Goal: Task Accomplishment & Management: Manage account settings

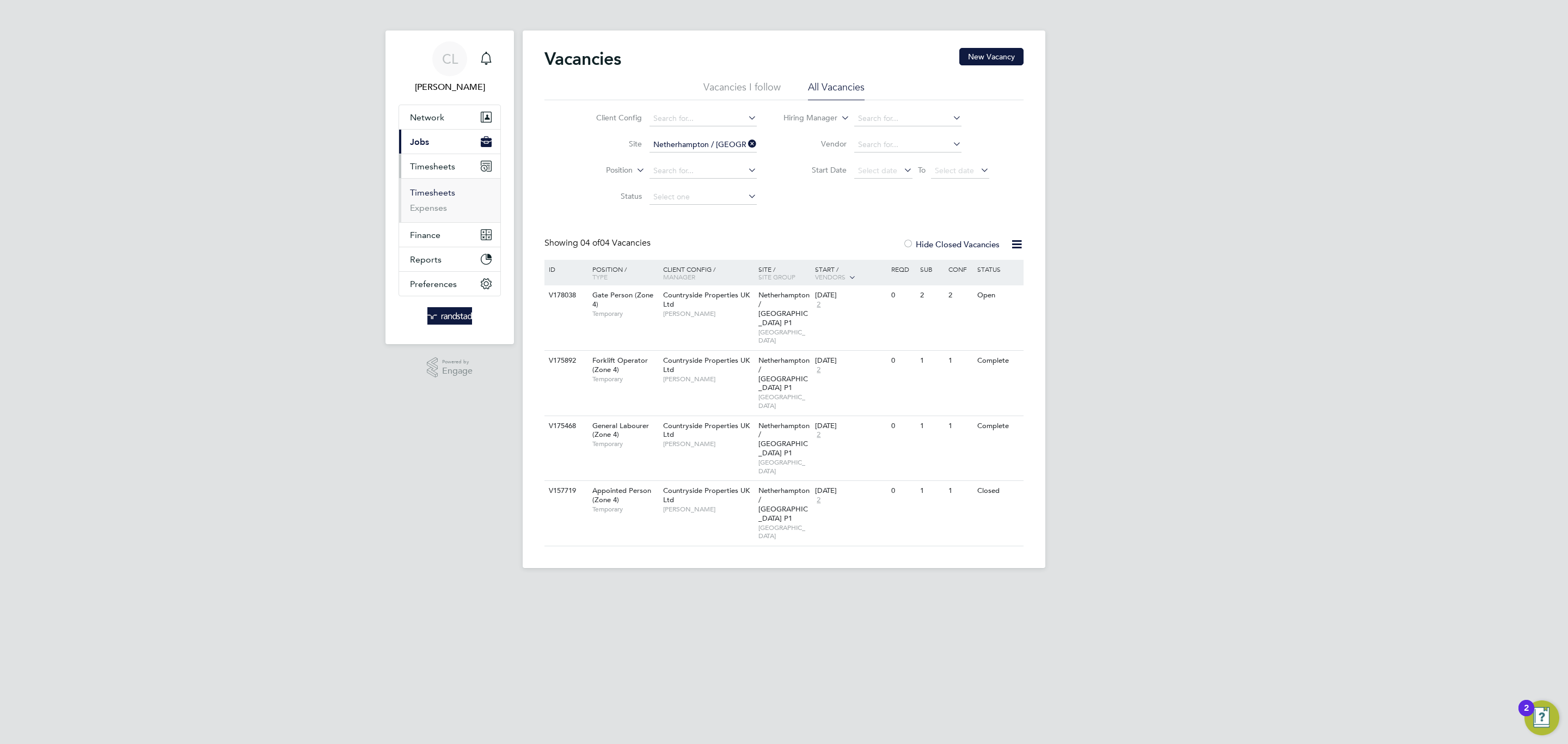
click at [449, 197] on link "Timesheets" at bounding box center [433, 192] width 45 height 10
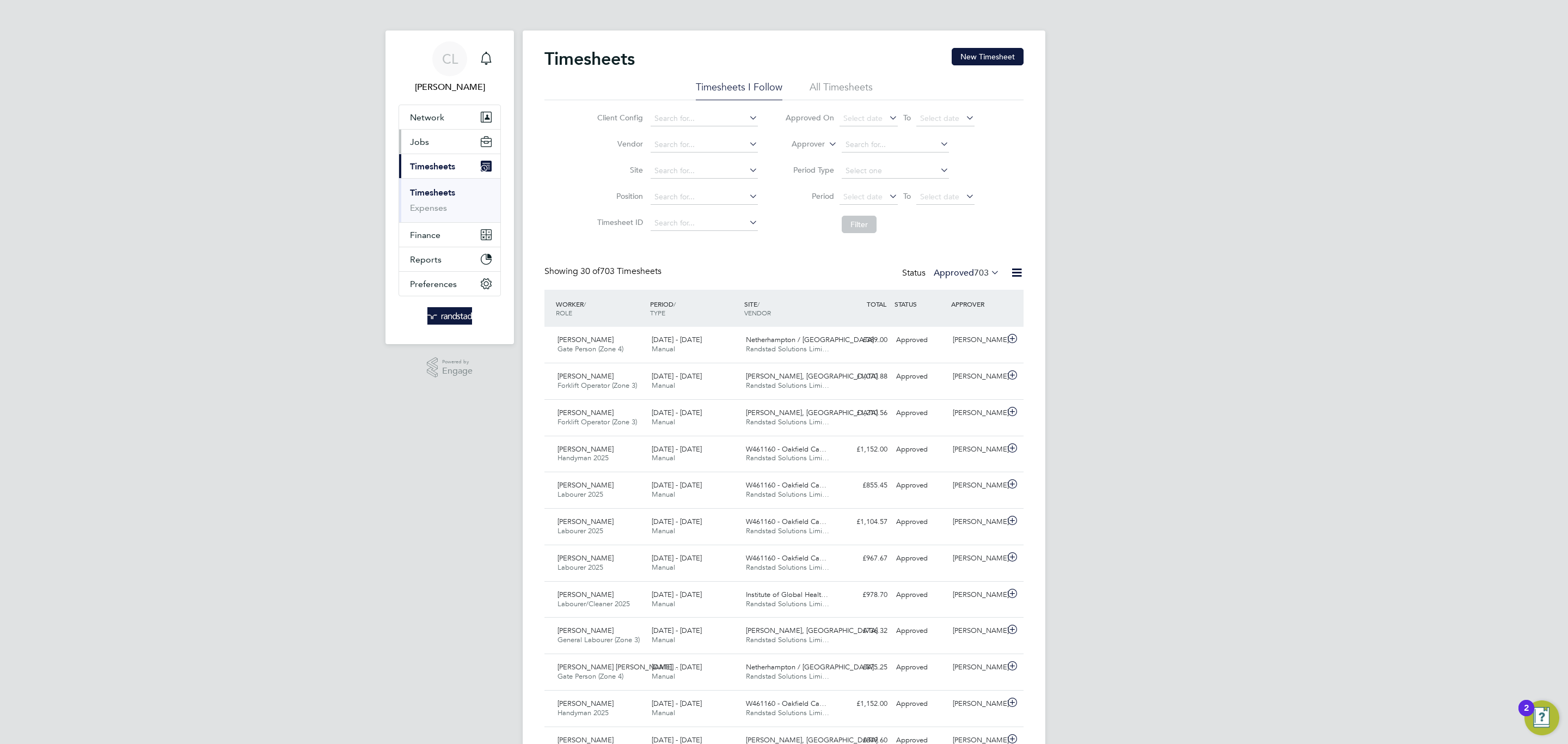
click at [431, 140] on button "Jobs" at bounding box center [450, 141] width 101 height 24
click at [431, 186] on link "Vacancies" at bounding box center [430, 183] width 39 height 10
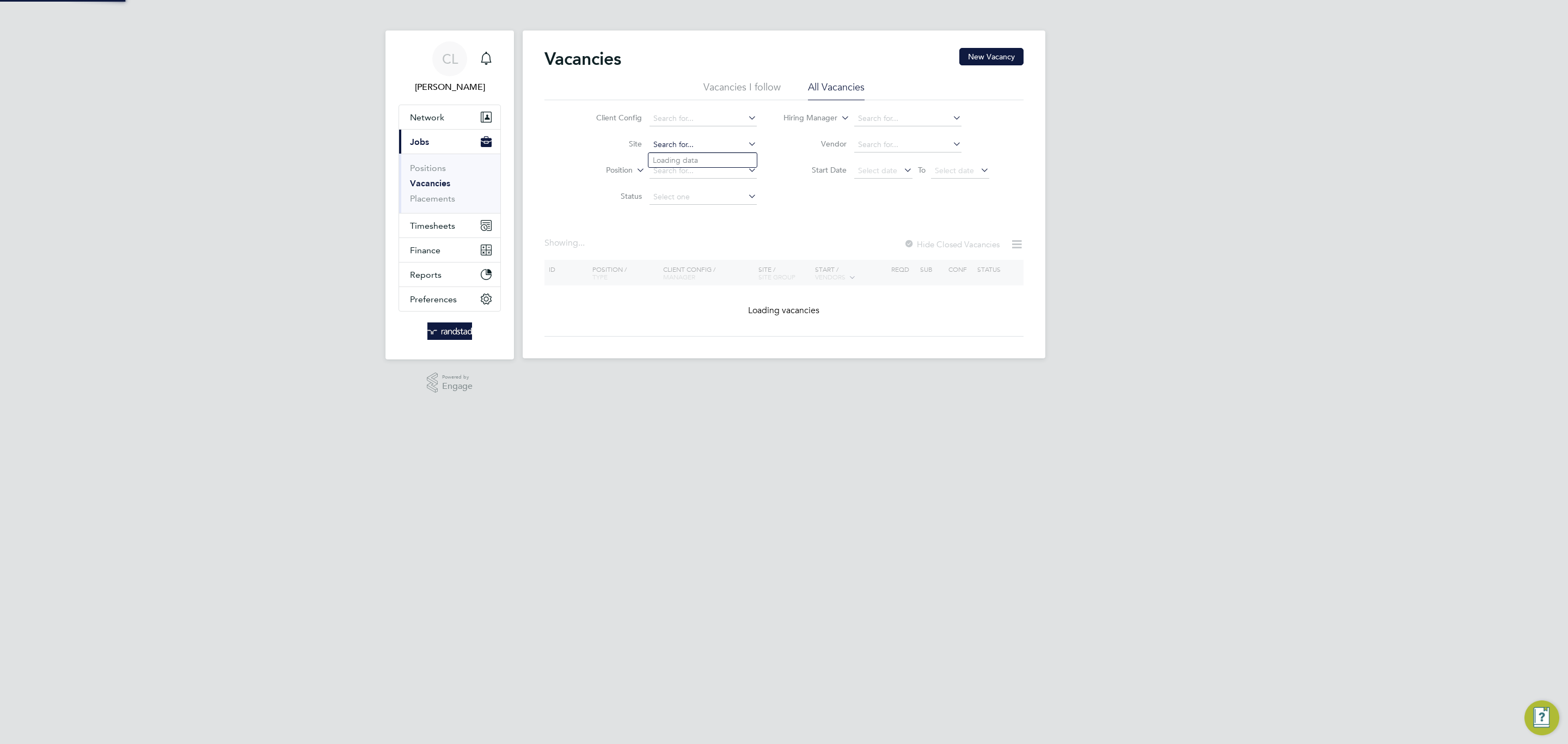
click at [681, 144] on input at bounding box center [703, 144] width 107 height 15
type input "n"
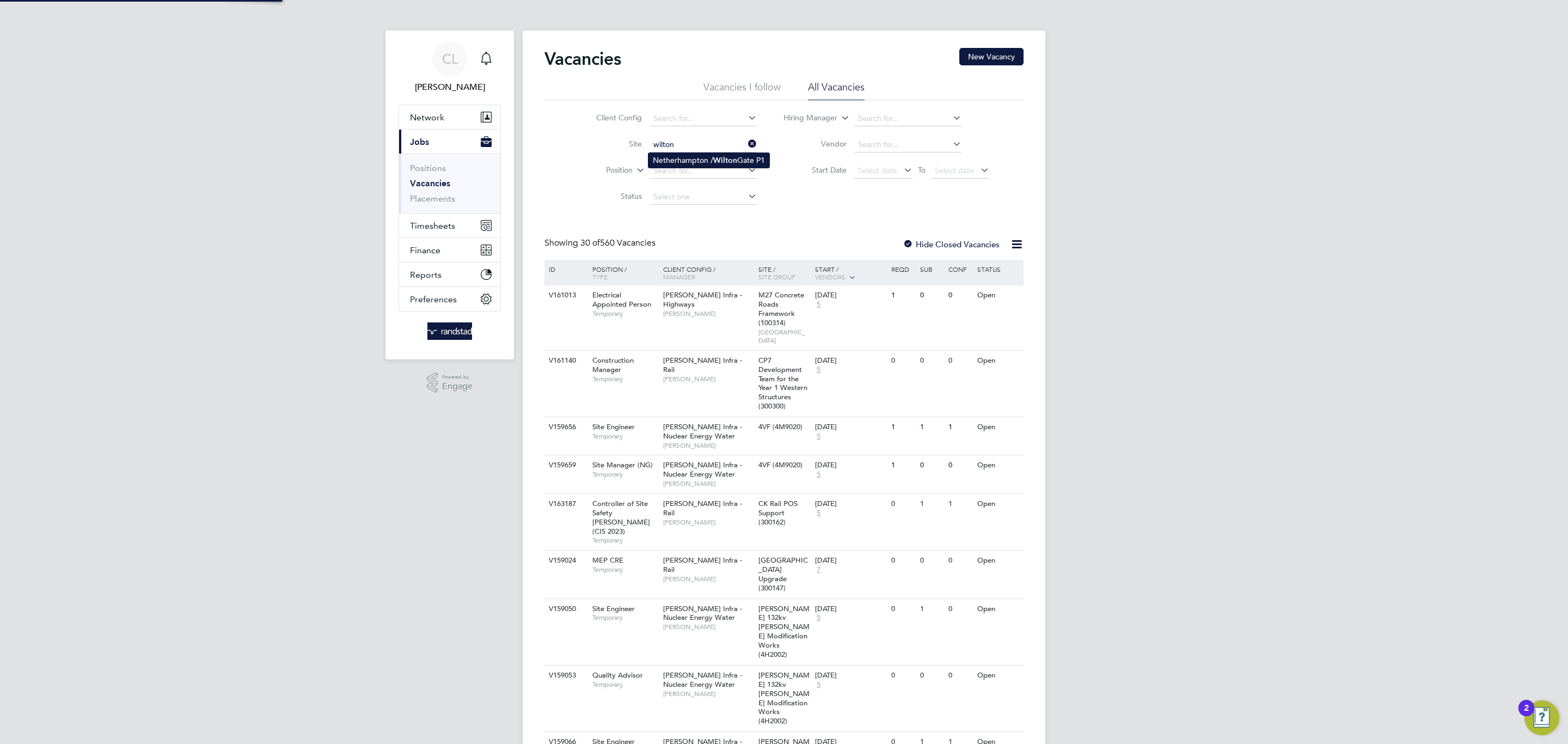
click at [724, 164] on b "Wilton" at bounding box center [725, 160] width 24 height 9
type input "Netherhampton / [GEOGRAPHIC_DATA] P1"
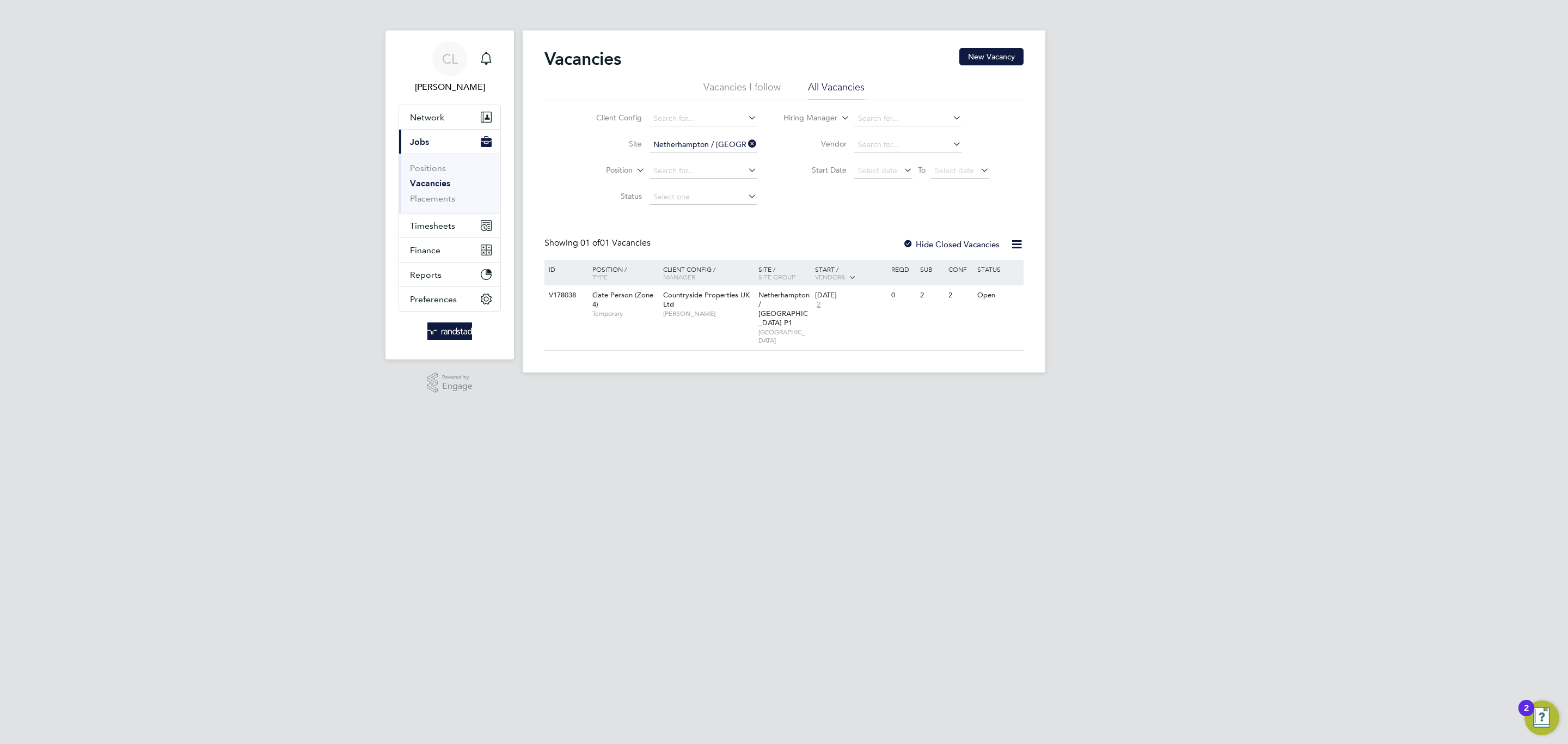
drag, startPoint x: 908, startPoint y: 242, endPoint x: 875, endPoint y: 277, distance: 48.1
click at [906, 242] on div at bounding box center [908, 245] width 11 height 11
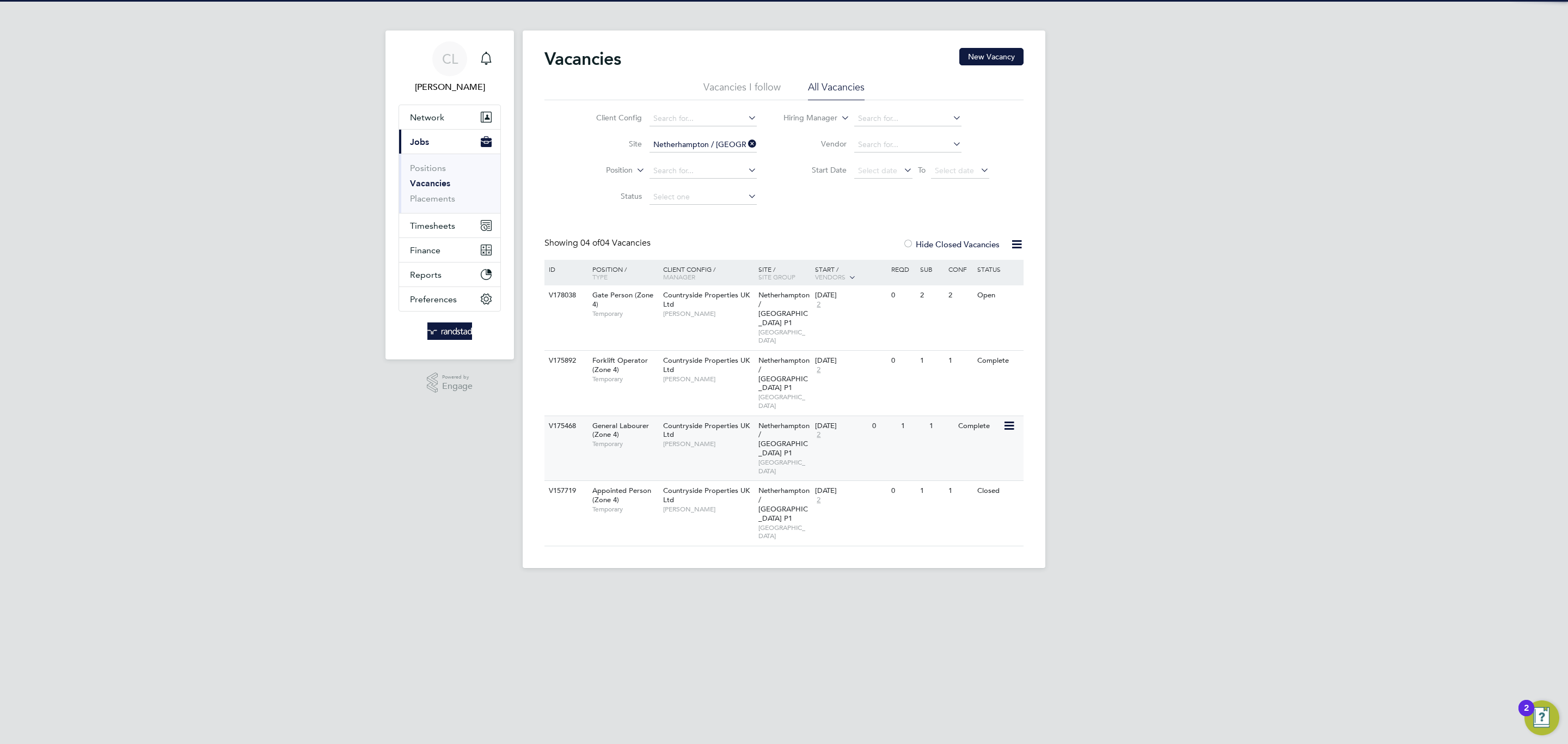
click at [719, 416] on div "Countryside Properties UK Ltd Richard Colborne" at bounding box center [708, 435] width 96 height 38
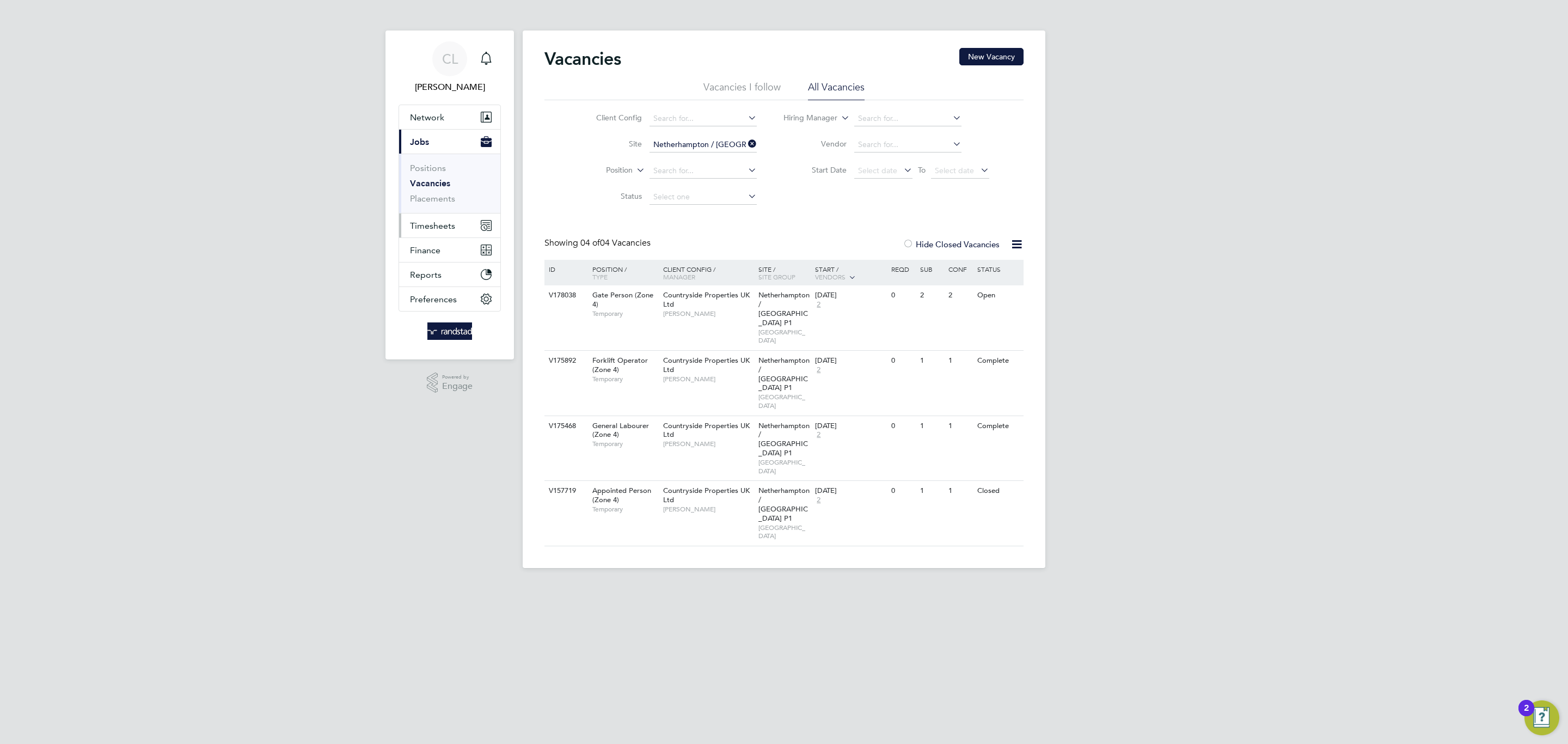
drag, startPoint x: 450, startPoint y: 222, endPoint x: 449, endPoint y: 240, distance: 18.0
click at [449, 222] on span "Timesheets" at bounding box center [433, 225] width 45 height 10
click at [431, 191] on link "Timesheets" at bounding box center [433, 192] width 45 height 10
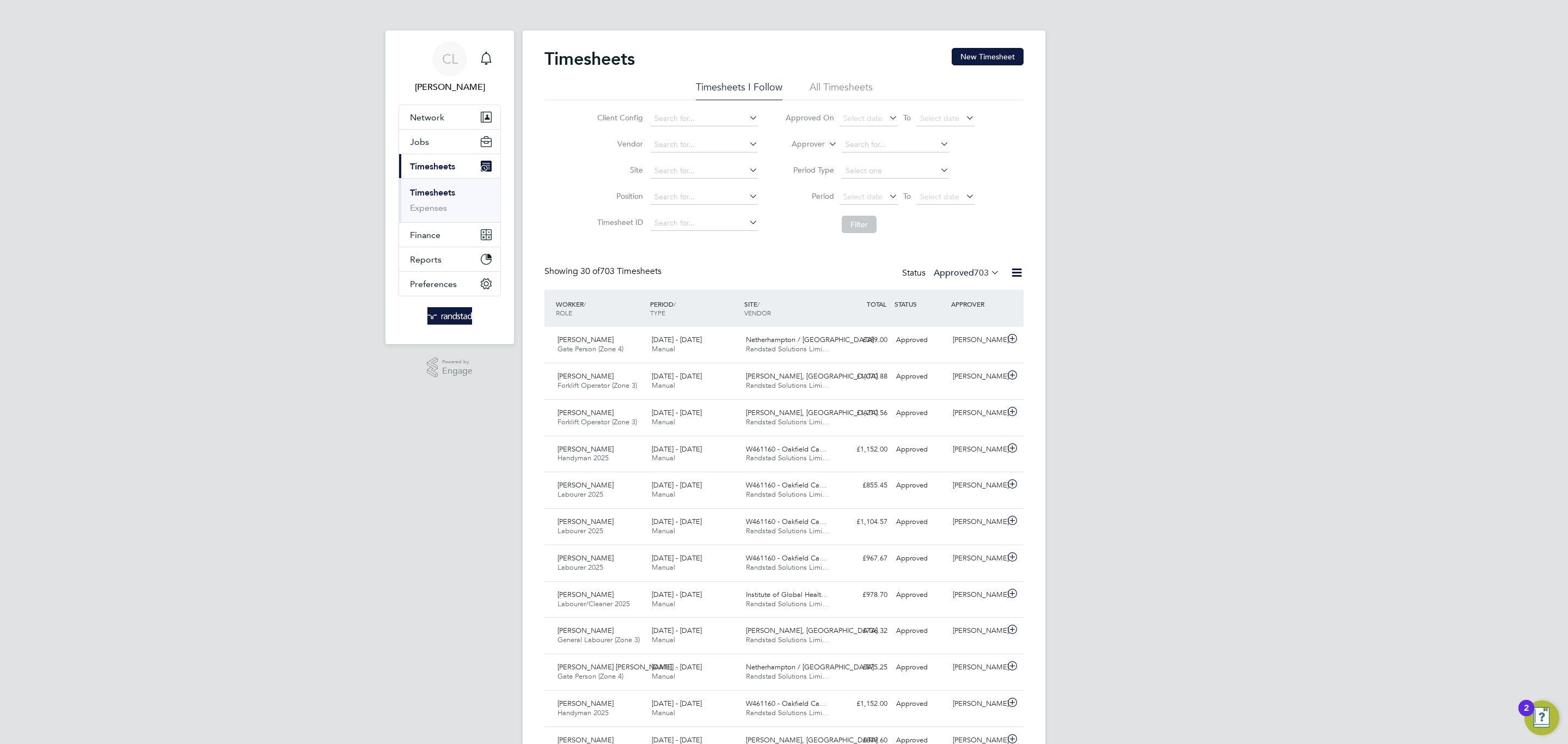
scroll to position [28, 95]
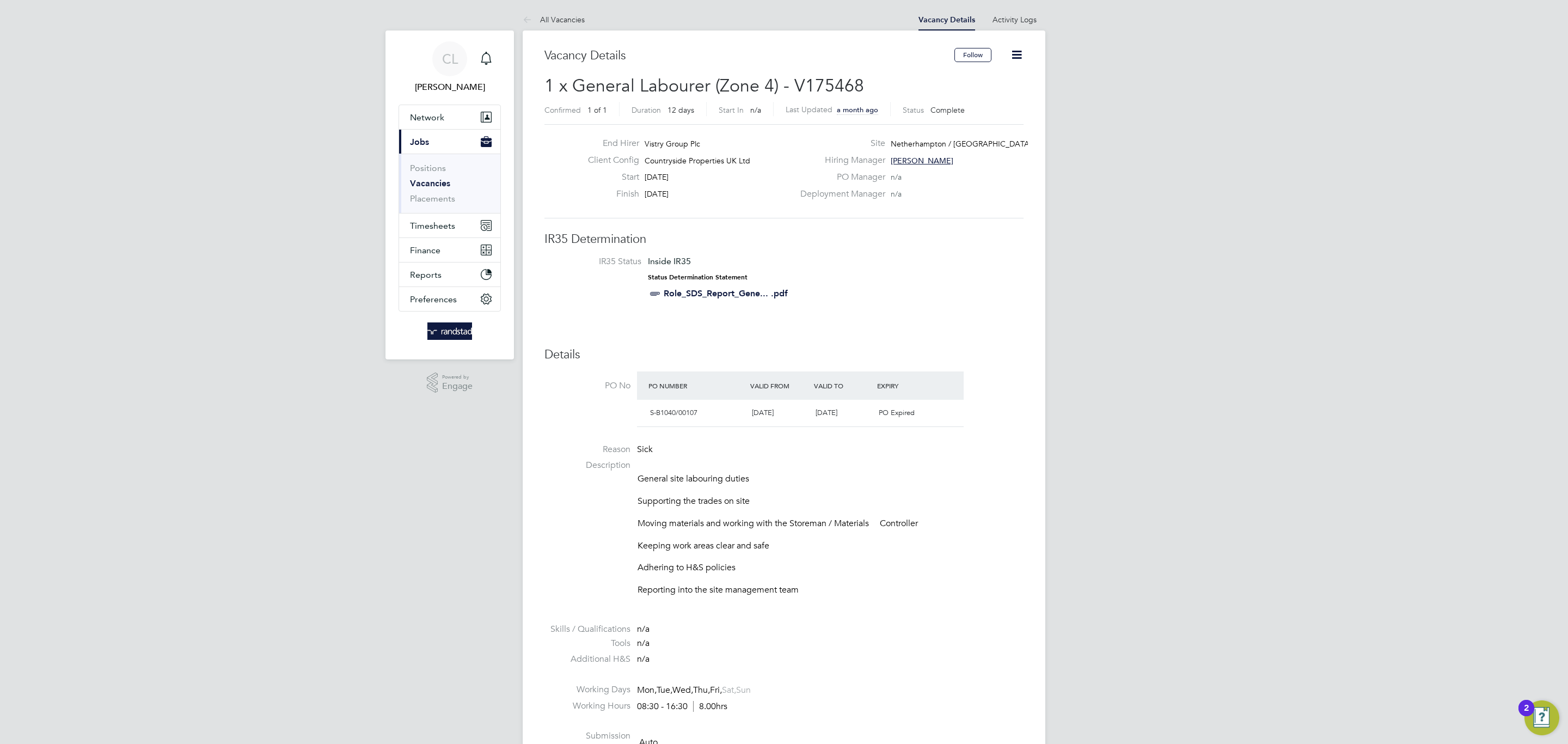
click at [1018, 43] on div "Vacancy Details Follow 1 x General Labourer (Zone 4) - V175468 Confirmed 1 of 1…" at bounding box center [784, 757] width 523 height 1454
click at [1019, 59] on icon at bounding box center [1017, 55] width 13 height 13
click at [935, 297] on li "IR35 Status Inside IR35 Status Determination Statement Role_SDS_Report_Gene... …" at bounding box center [783, 279] width 457 height 47
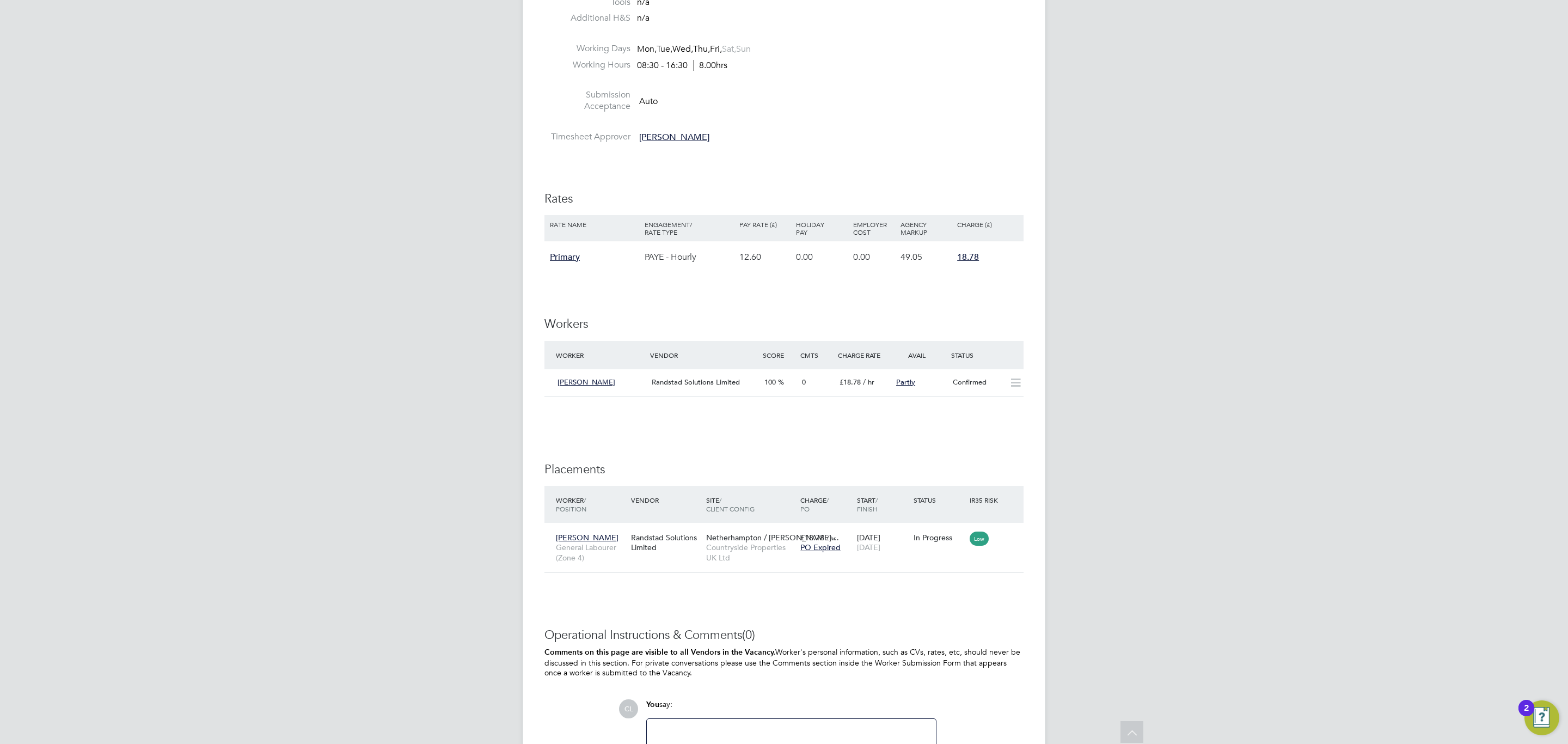
scroll to position [763, 0]
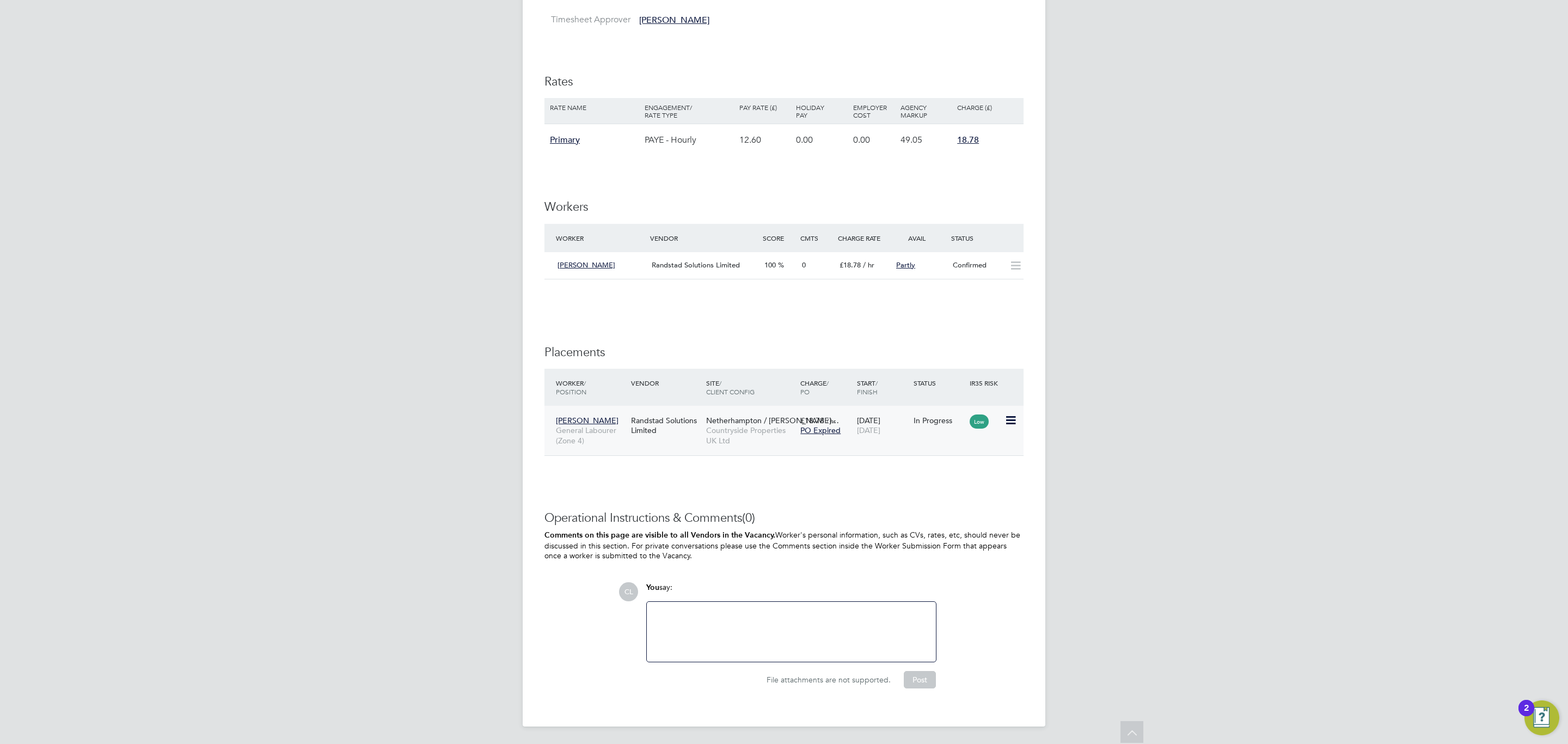
click at [766, 437] on span "Countryside Properties UK Ltd" at bounding box center [751, 435] width 89 height 19
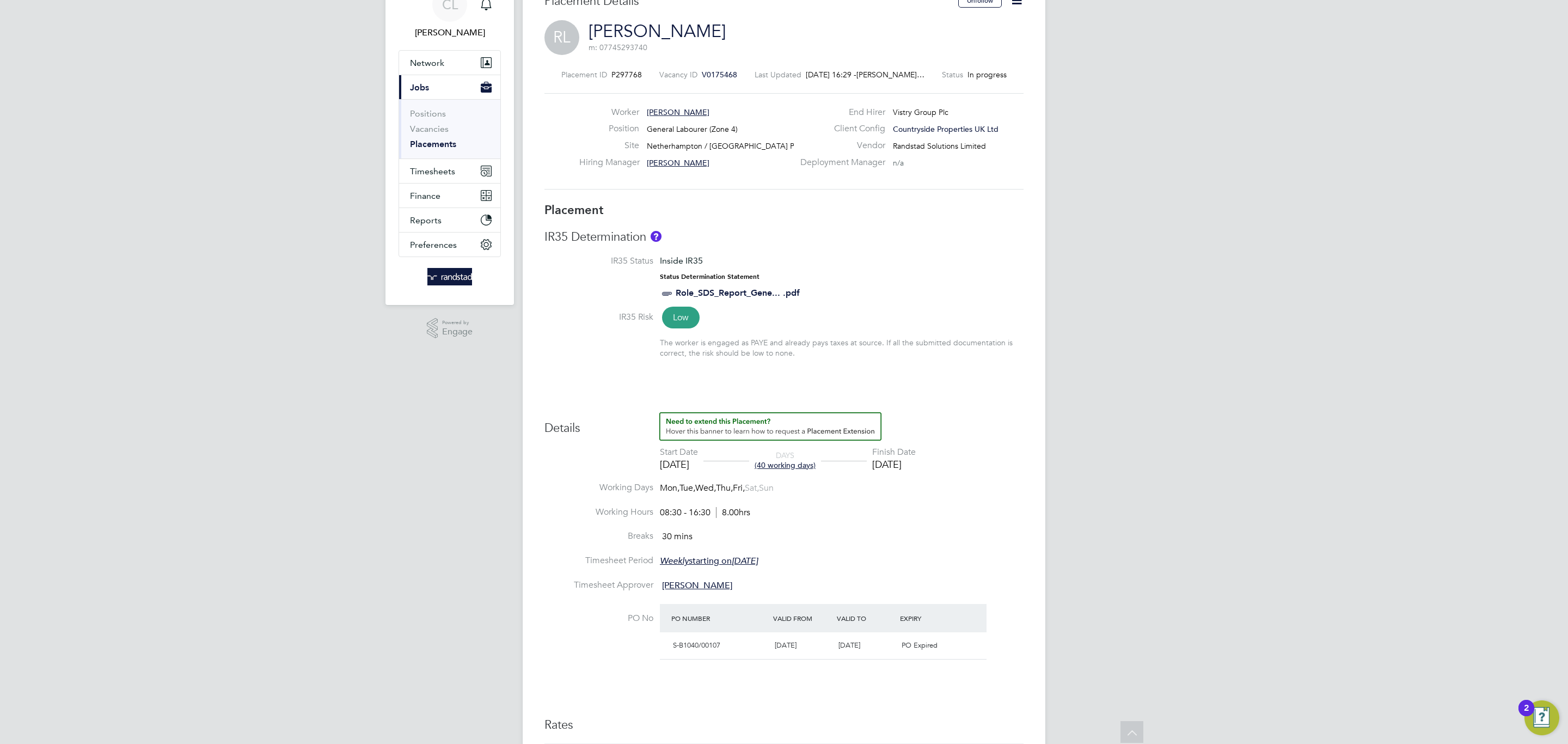
scroll to position [3, 0]
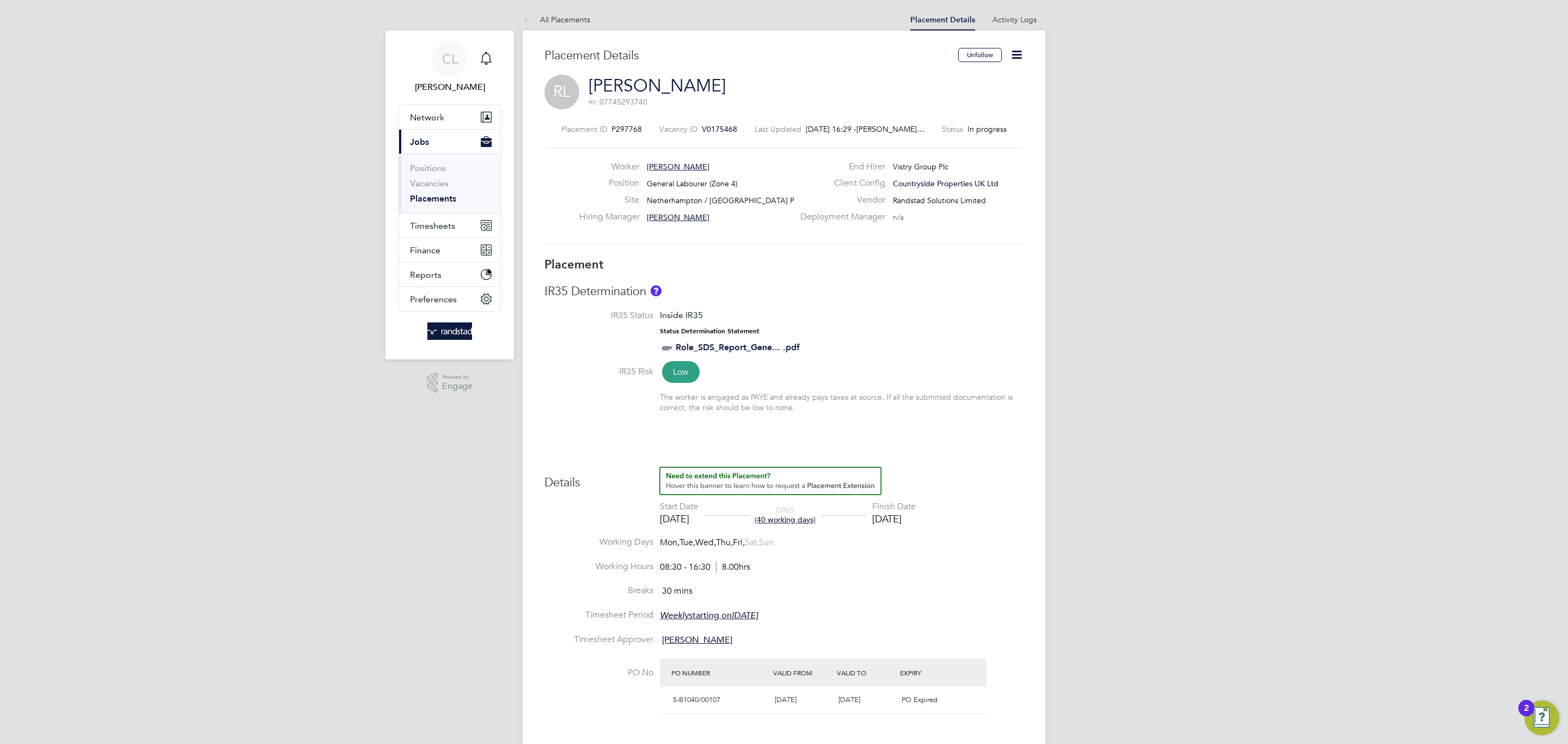
click at [1010, 54] on icon at bounding box center [1017, 55] width 13 height 13
click at [978, 80] on li "Edit Placement e" at bounding box center [981, 80] width 80 height 15
type input "[PERSON_NAME]"
type input "[DATE]"
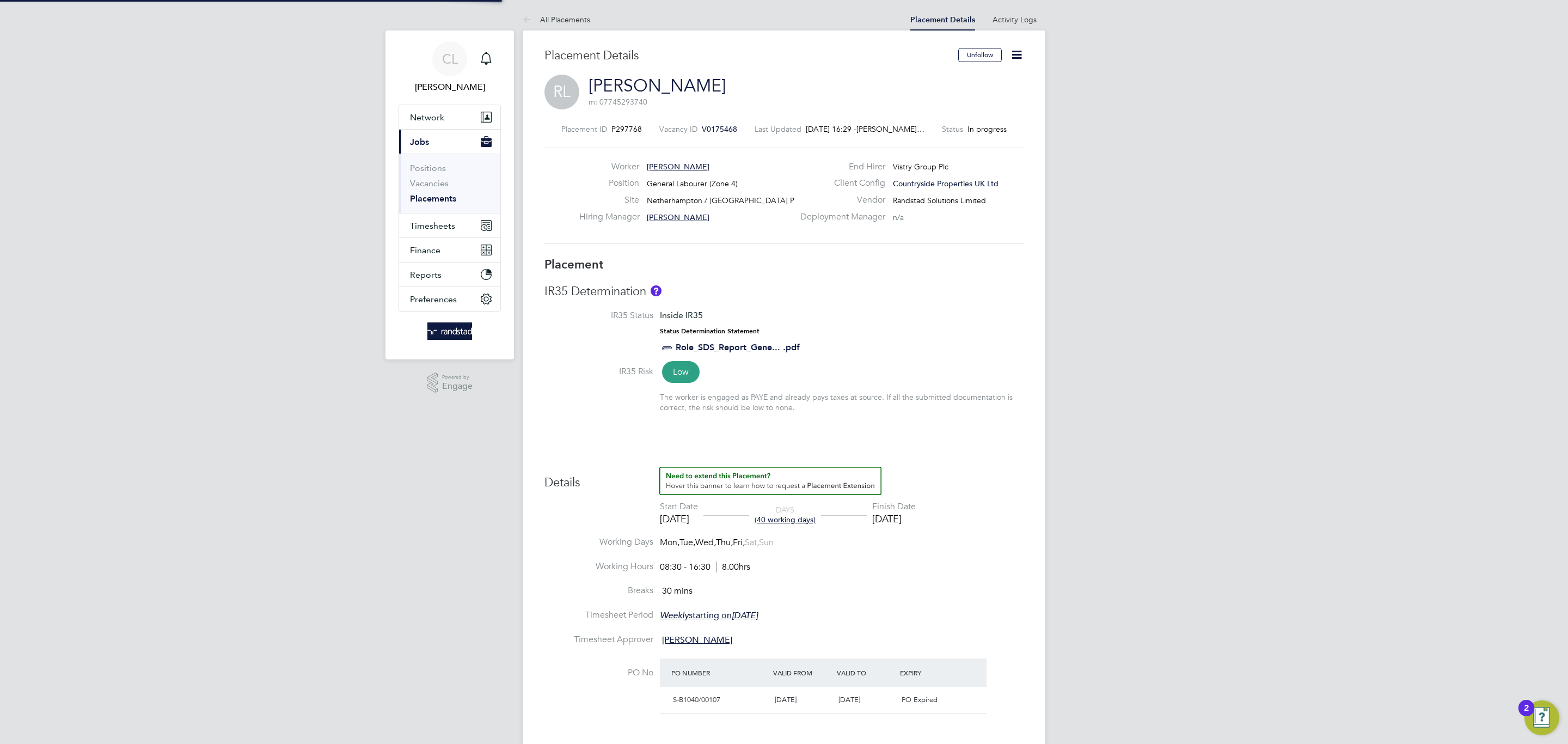
type input "[DATE]"
type input "08:30"
type input "16:30"
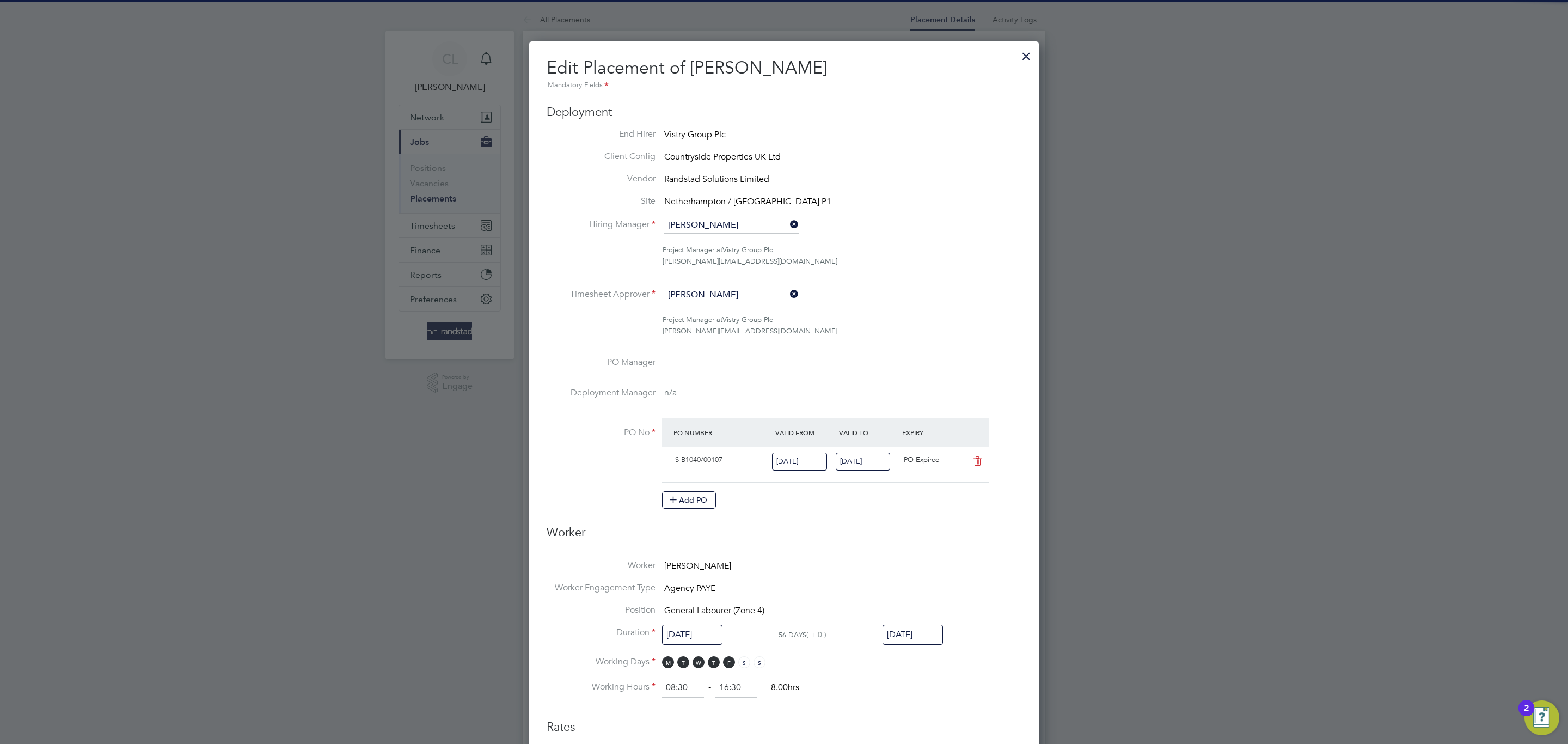
click at [872, 460] on input "[DATE]" at bounding box center [863, 461] width 55 height 18
click at [976, 325] on span "31" at bounding box center [978, 321] width 21 height 21
type input "[DATE]"
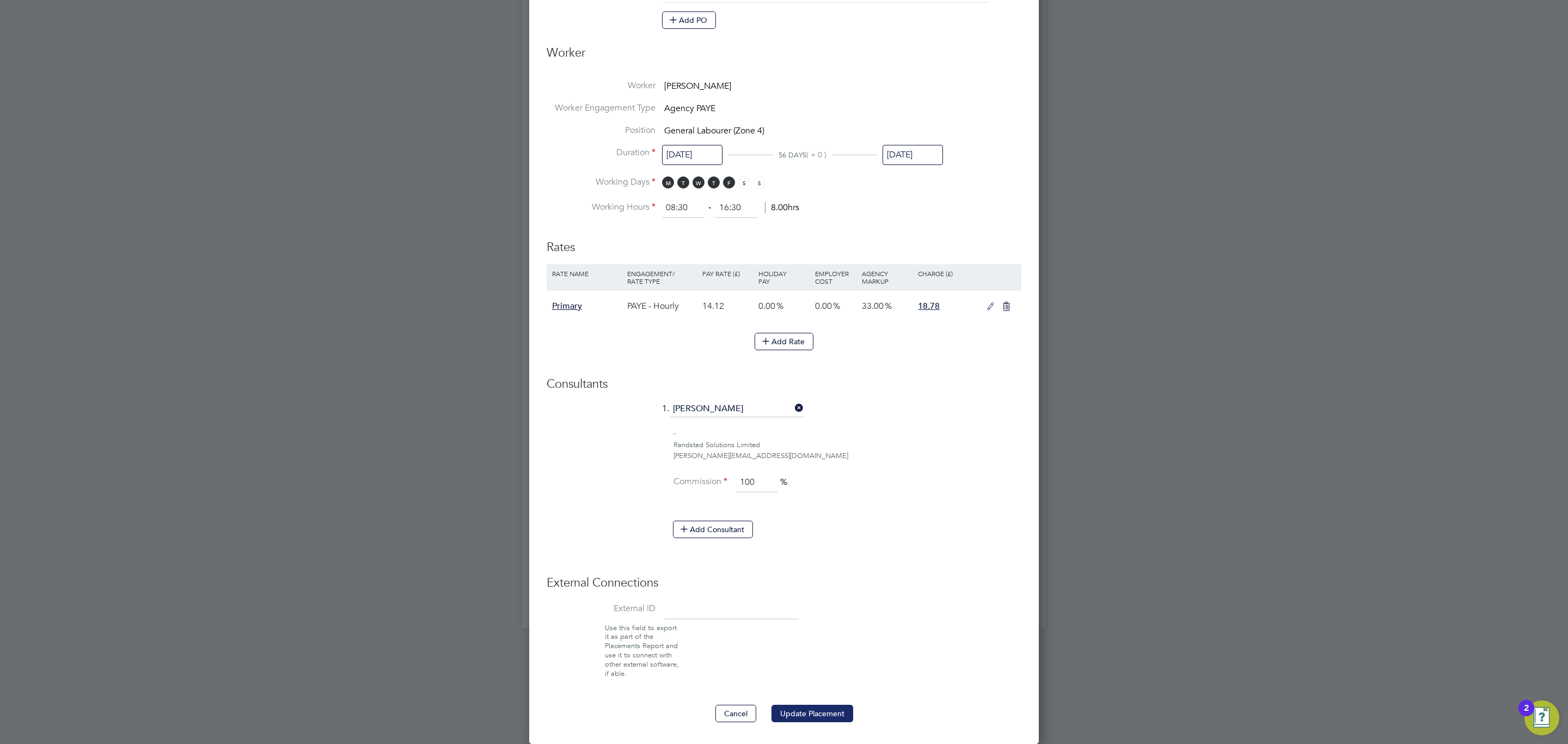
click at [810, 706] on button "Update Placement" at bounding box center [812, 713] width 82 height 18
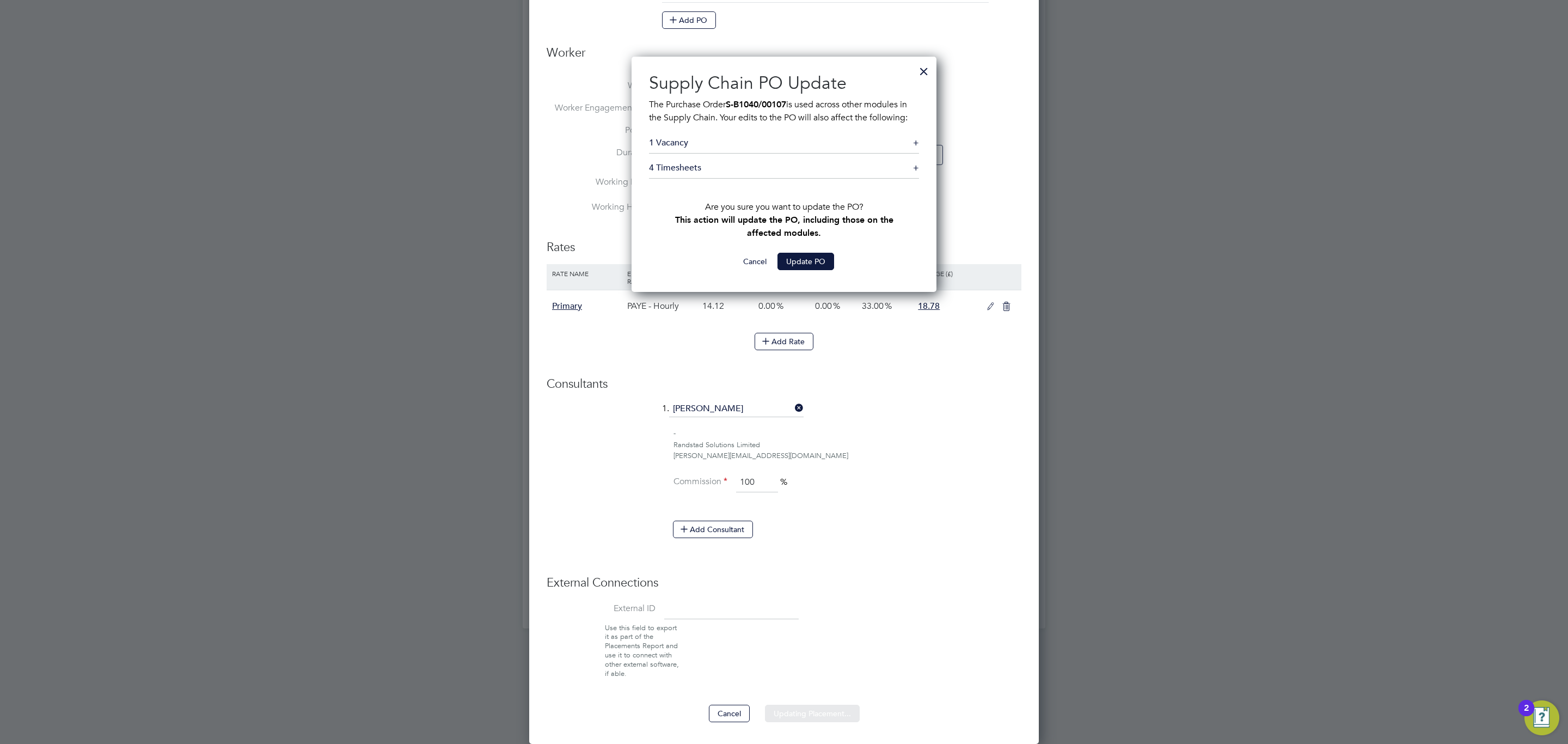
click at [814, 251] on div "Sorry, we are having problems connecting to our services." at bounding box center [784, 79] width 523 height 1100
click at [814, 255] on div "All Placements Placement Details Activity Logs Placement Details Activity Logs …" at bounding box center [784, 79] width 523 height 1100
click at [814, 255] on button "Update PO" at bounding box center [805, 261] width 57 height 18
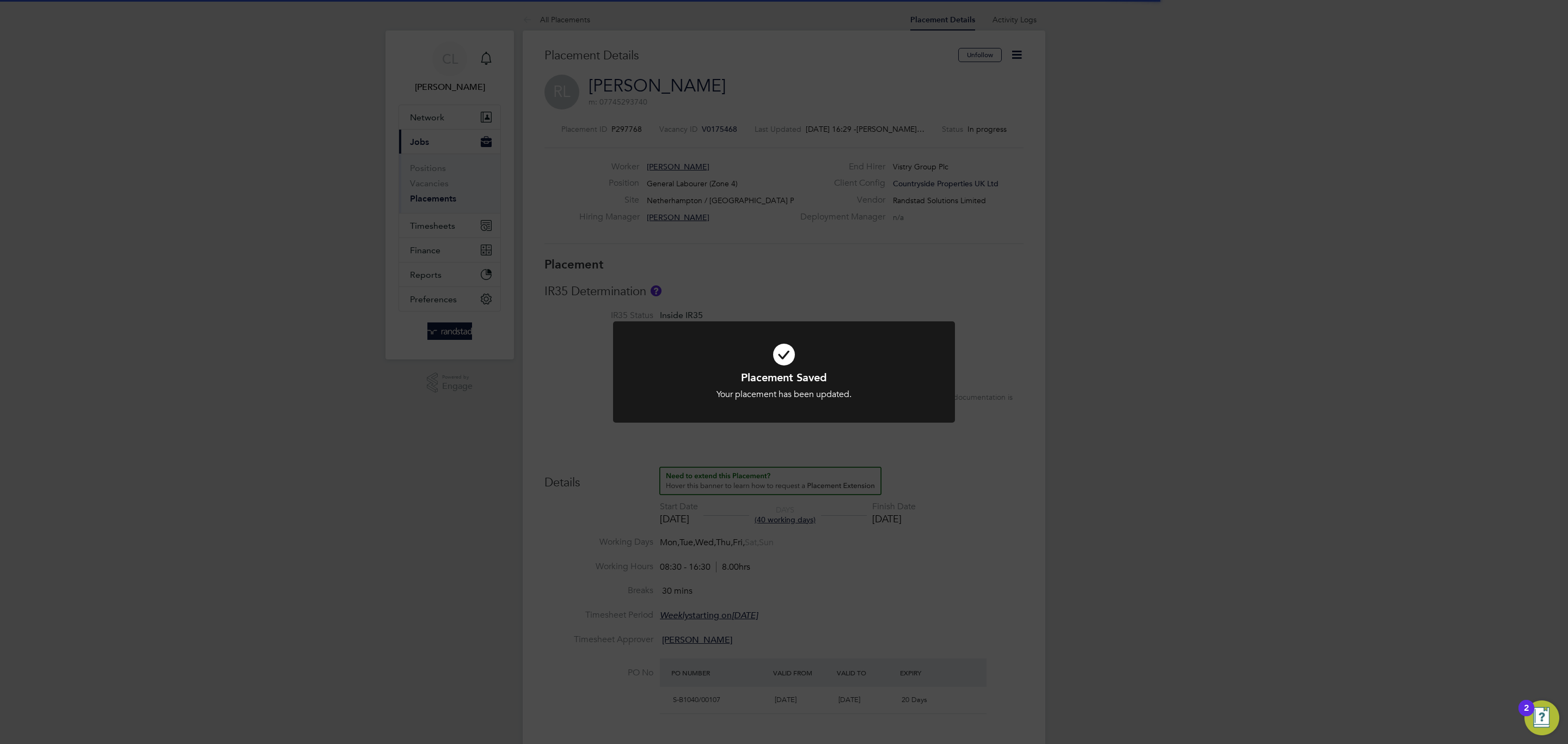
click at [1003, 553] on div "Placement Saved Your placement has been updated. Cancel Okay" at bounding box center [784, 372] width 1568 height 744
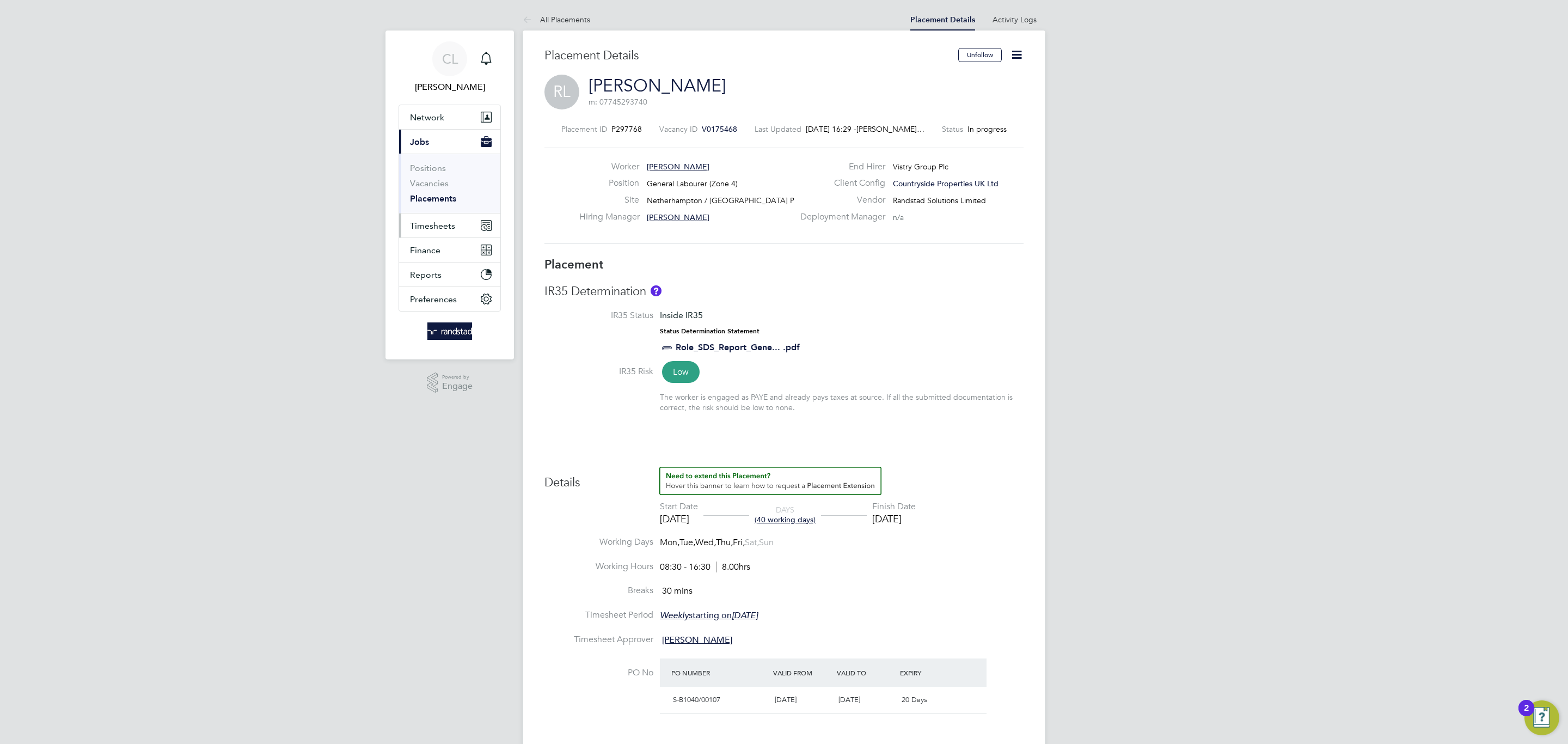
click at [416, 226] on span "Timesheets" at bounding box center [433, 225] width 45 height 10
click at [440, 197] on link "Timesheets" at bounding box center [433, 192] width 45 height 10
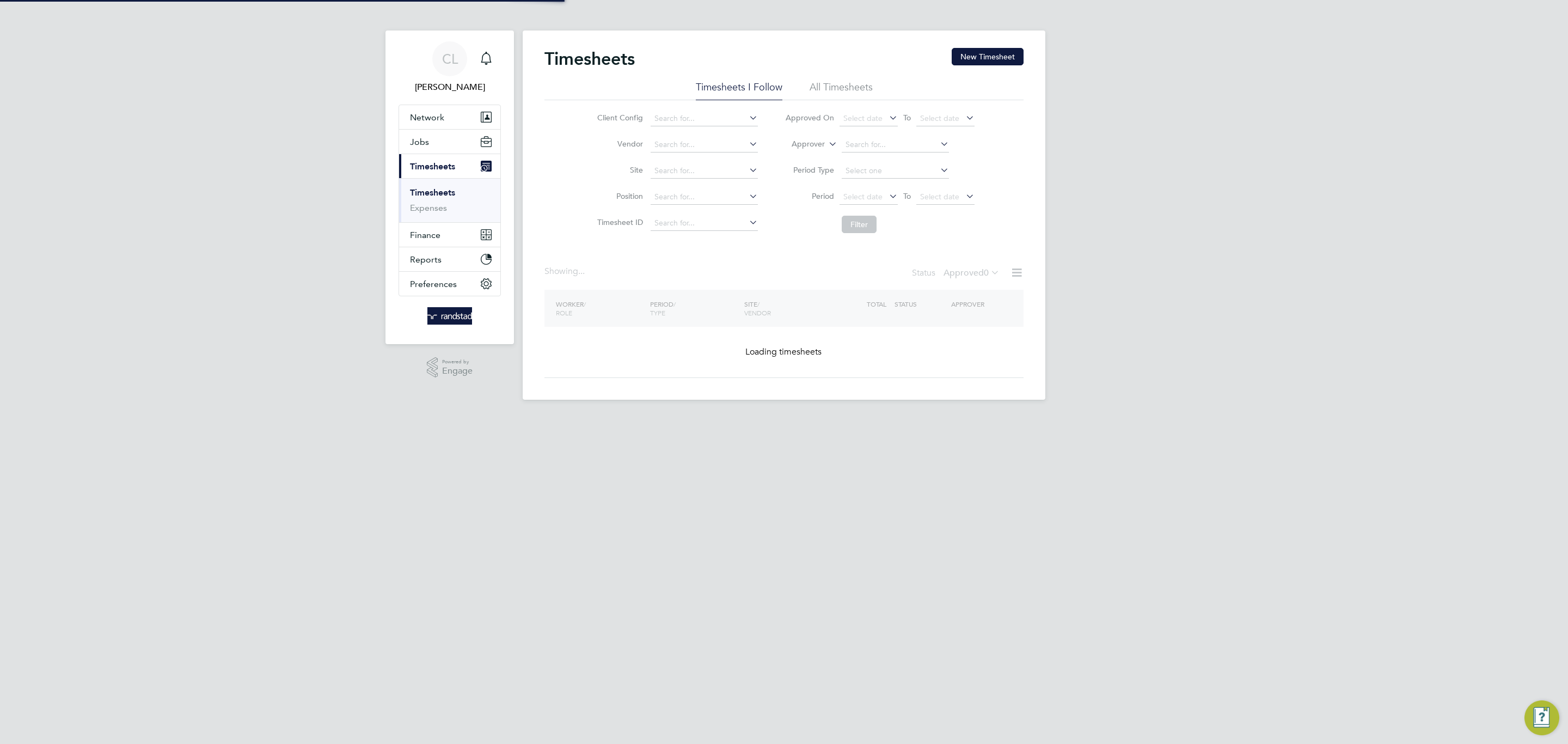
click at [947, 55] on div "Timesheets New Timesheet" at bounding box center [783, 65] width 479 height 33
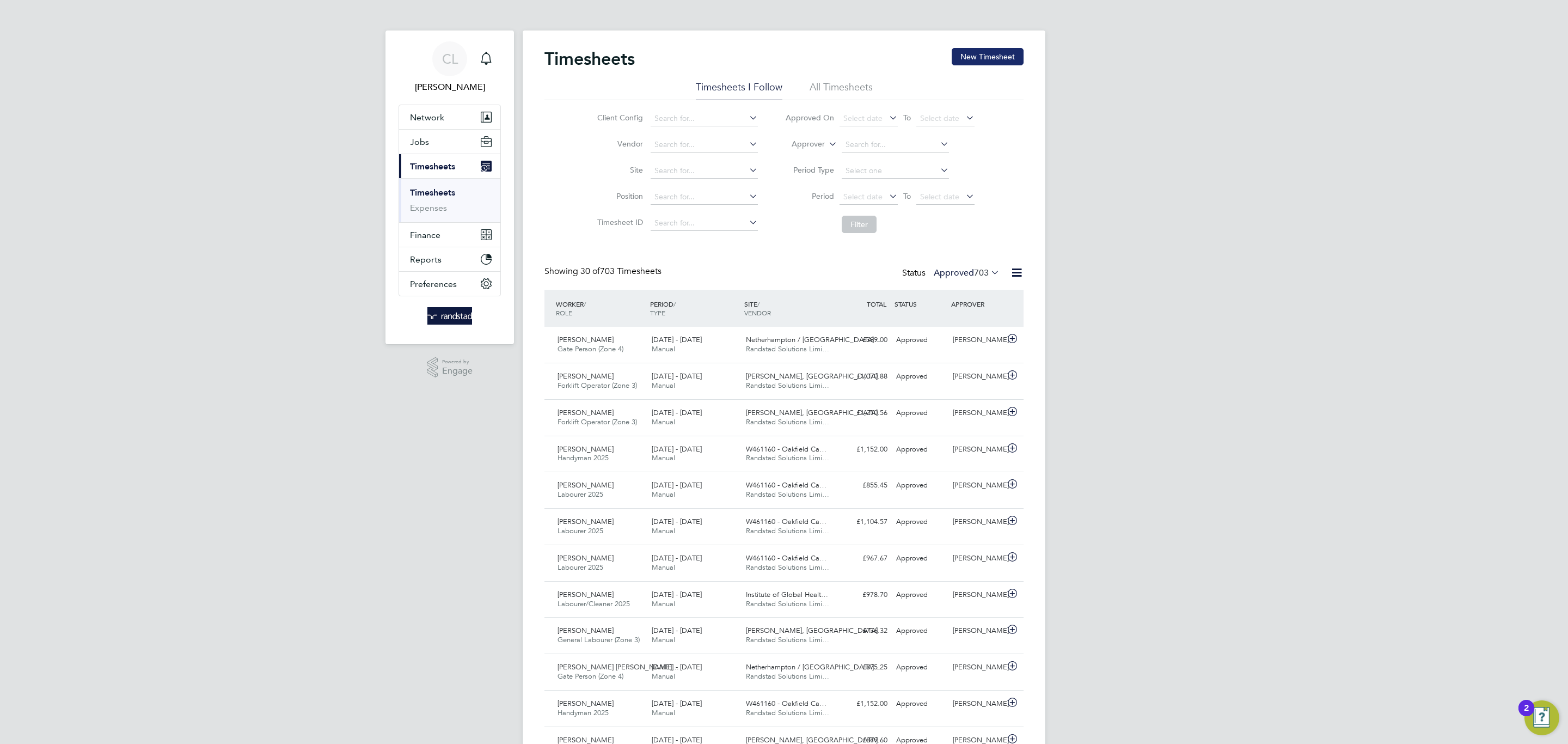
click at [957, 62] on button "New Timesheet" at bounding box center [987, 57] width 72 height 18
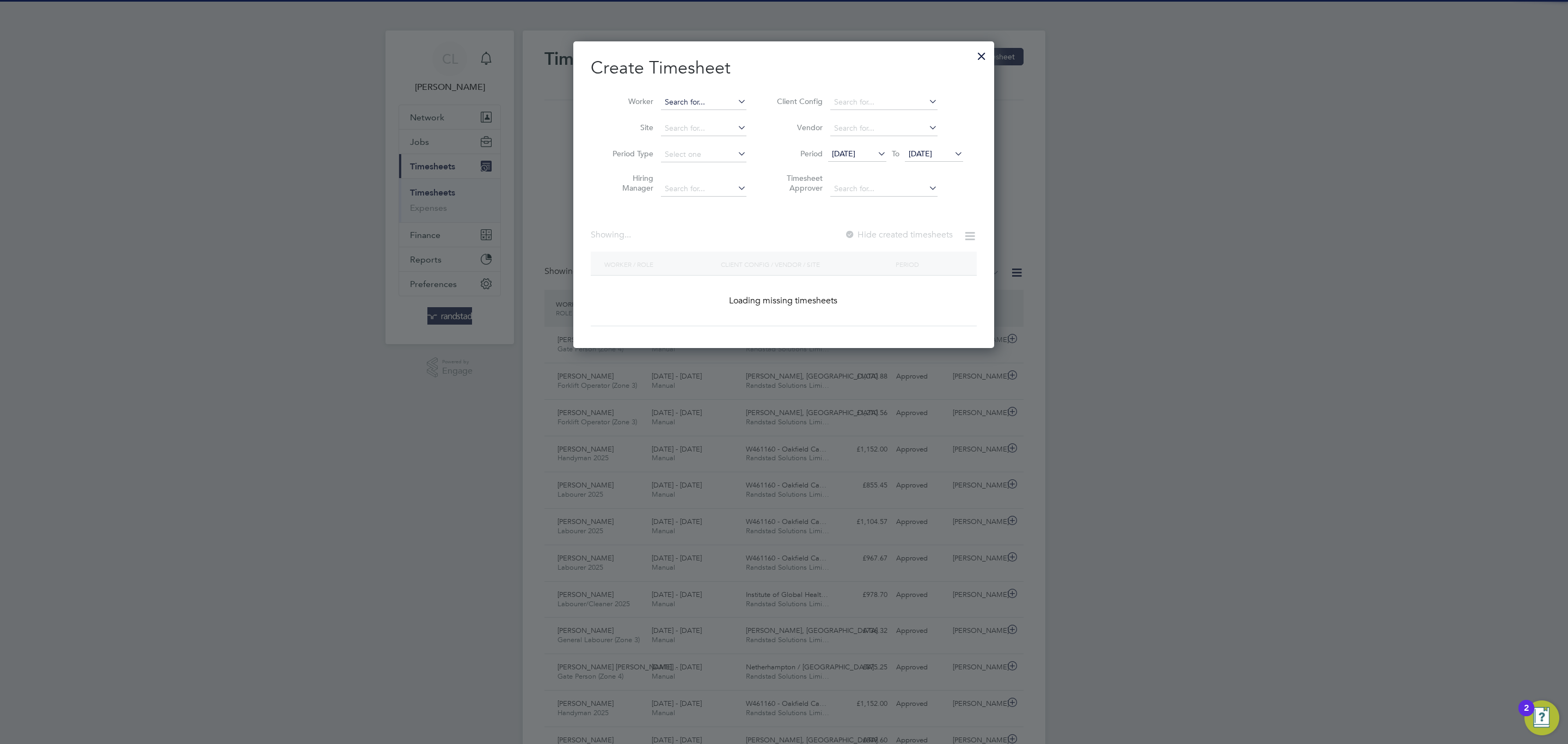
click at [684, 104] on input at bounding box center [704, 102] width 85 height 15
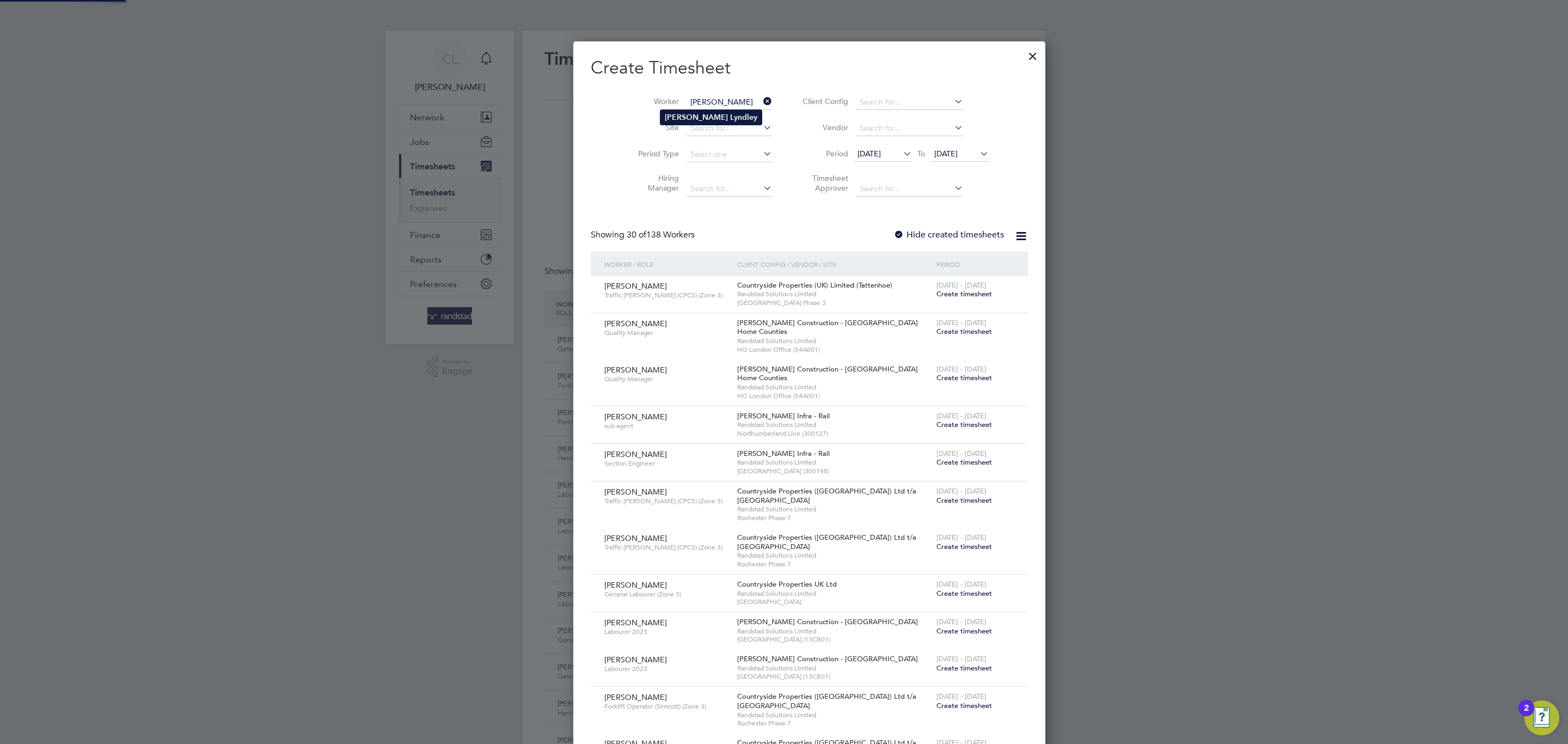
click at [726, 116] on li "Robert Lyndley" at bounding box center [711, 118] width 101 height 15
type input "[PERSON_NAME]"
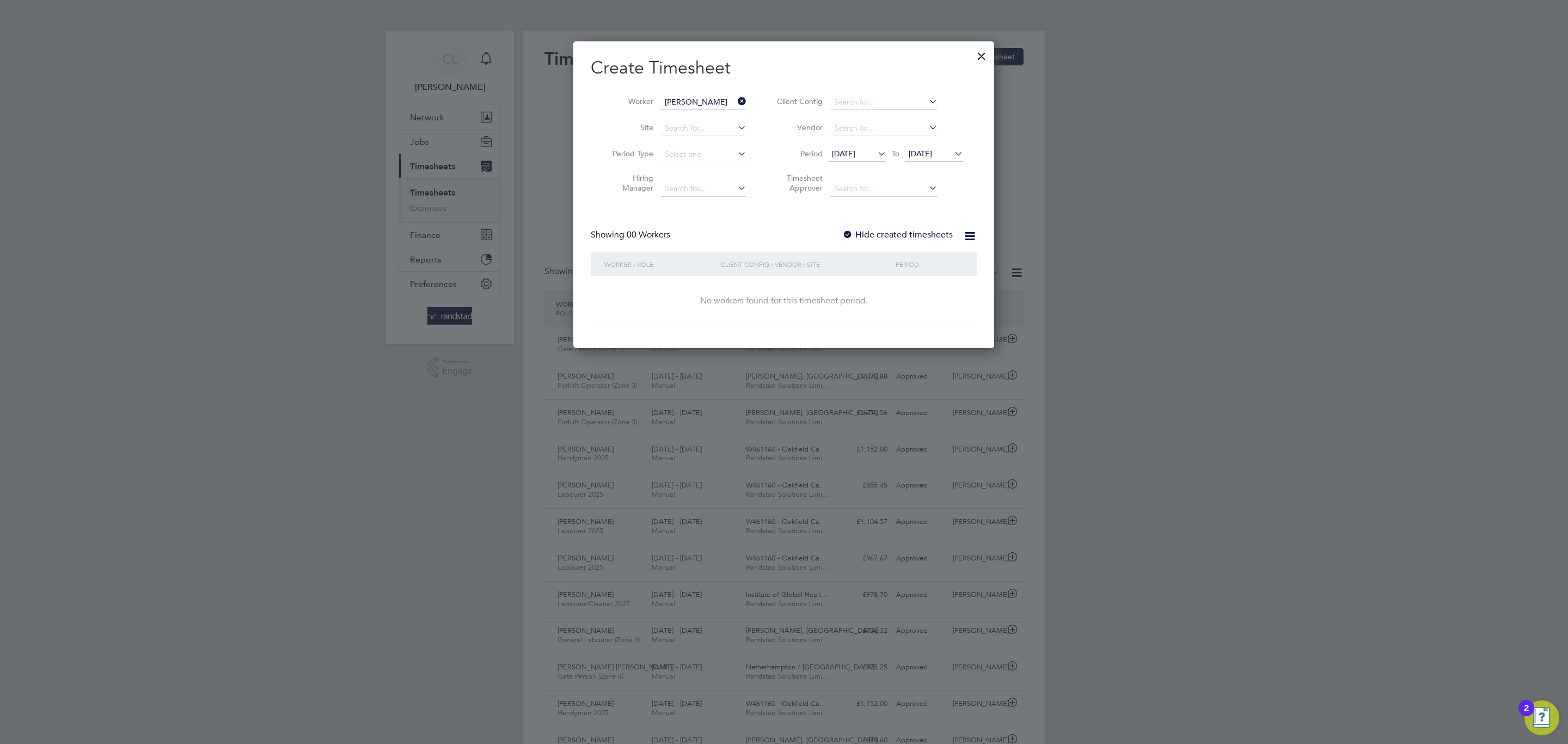
click at [845, 233] on div at bounding box center [848, 235] width 11 height 11
click at [926, 151] on span "04 Aug 2025" at bounding box center [920, 153] width 23 height 10
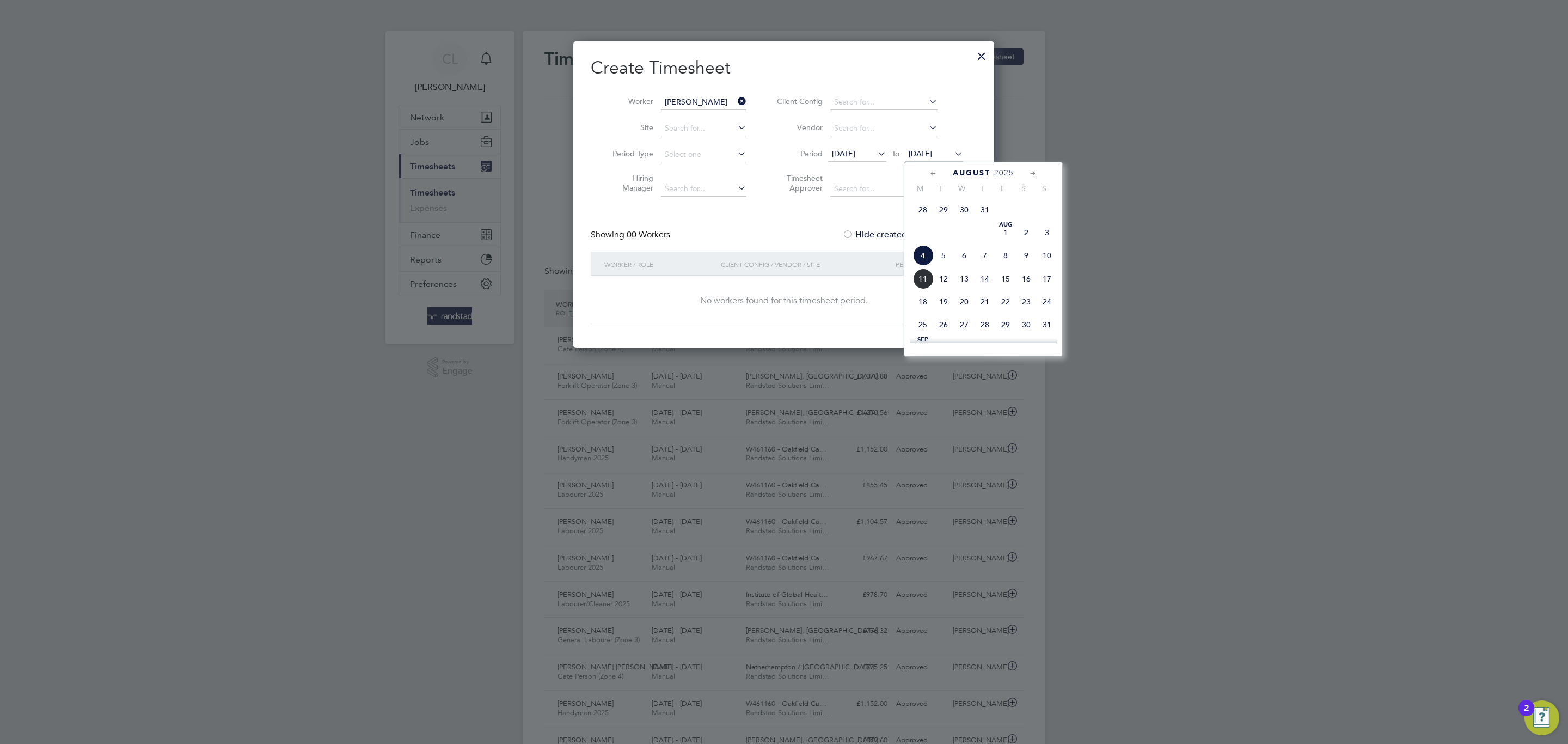
click at [929, 303] on span "18" at bounding box center [923, 302] width 21 height 21
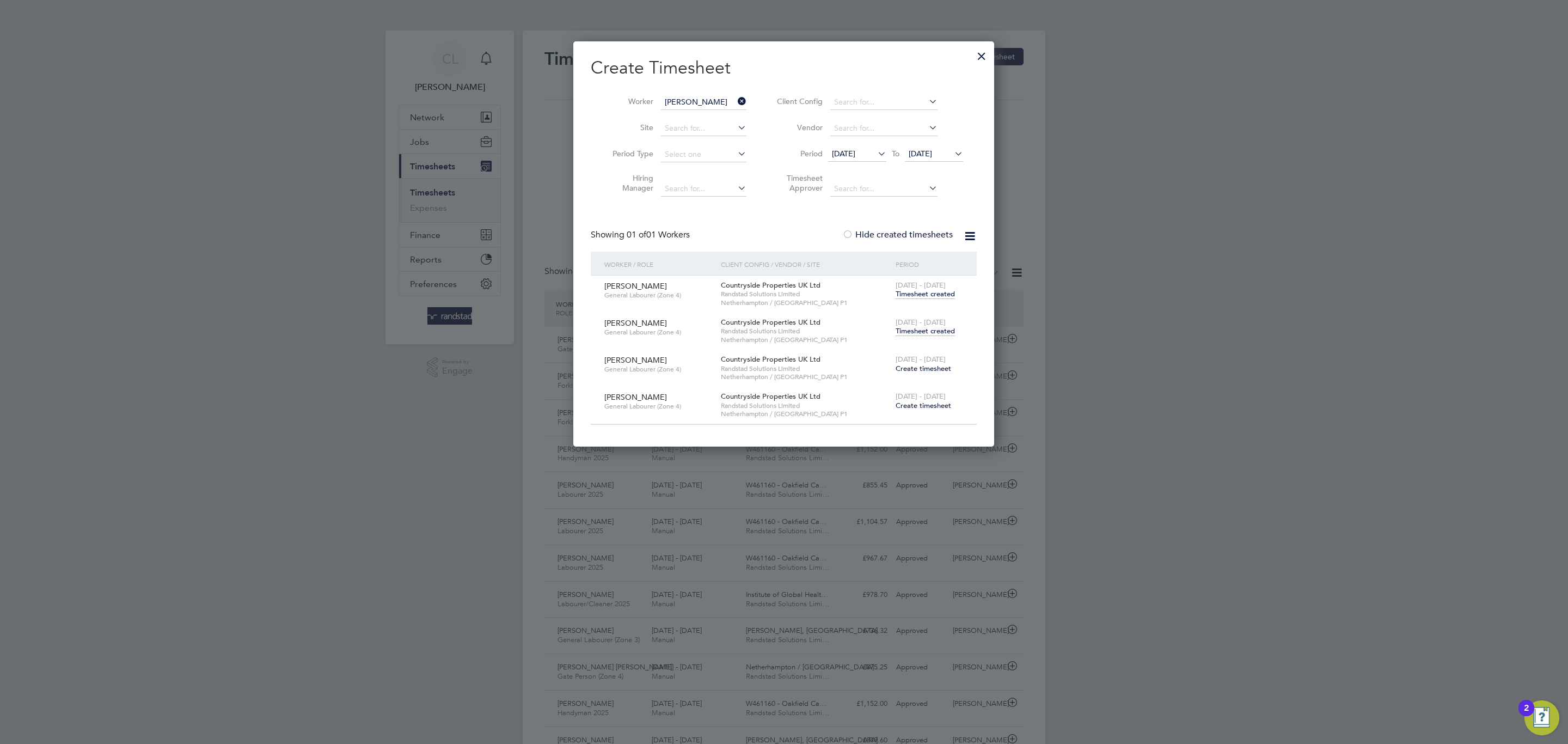
click at [932, 327] on span "Timesheet created" at bounding box center [925, 331] width 59 height 10
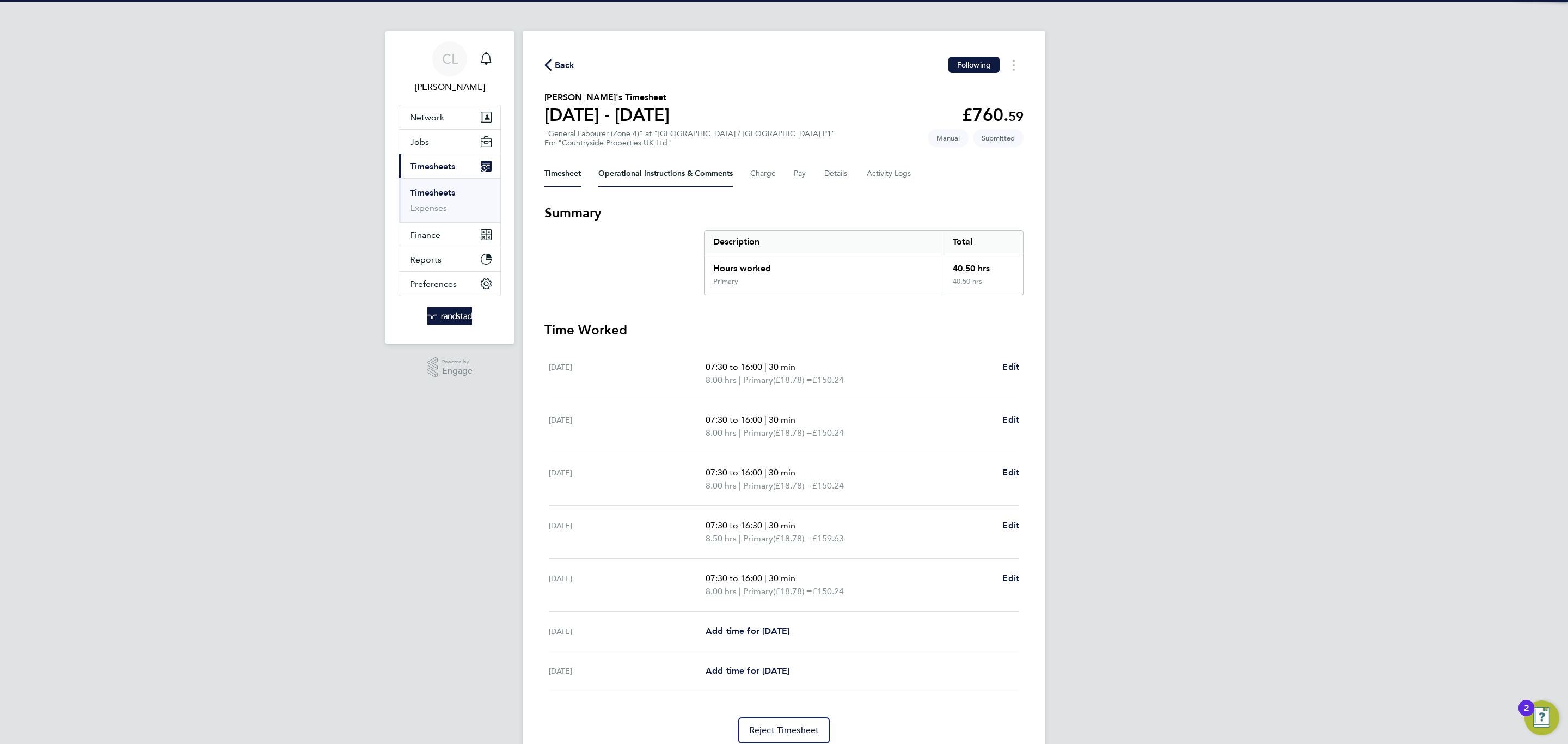
click at [644, 171] on Comments-tab "Operational Instructions & Comments" at bounding box center [665, 174] width 135 height 26
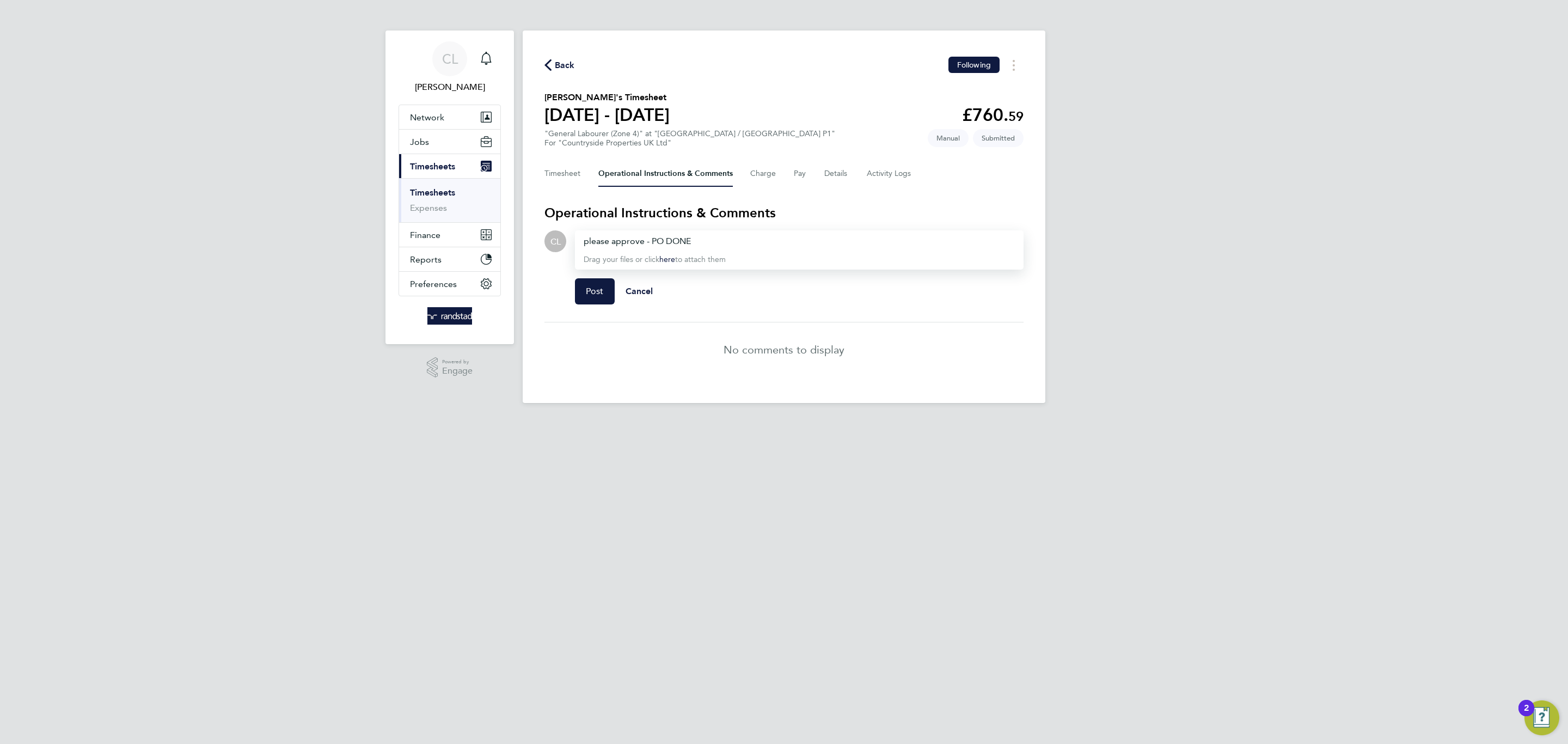
click at [591, 315] on form "CL Drop your files here Supported files: JPG, JPEG, PNG, GIF or PDF please appr…" at bounding box center [783, 276] width 479 height 92
click at [612, 279] on button "Post" at bounding box center [595, 291] width 40 height 26
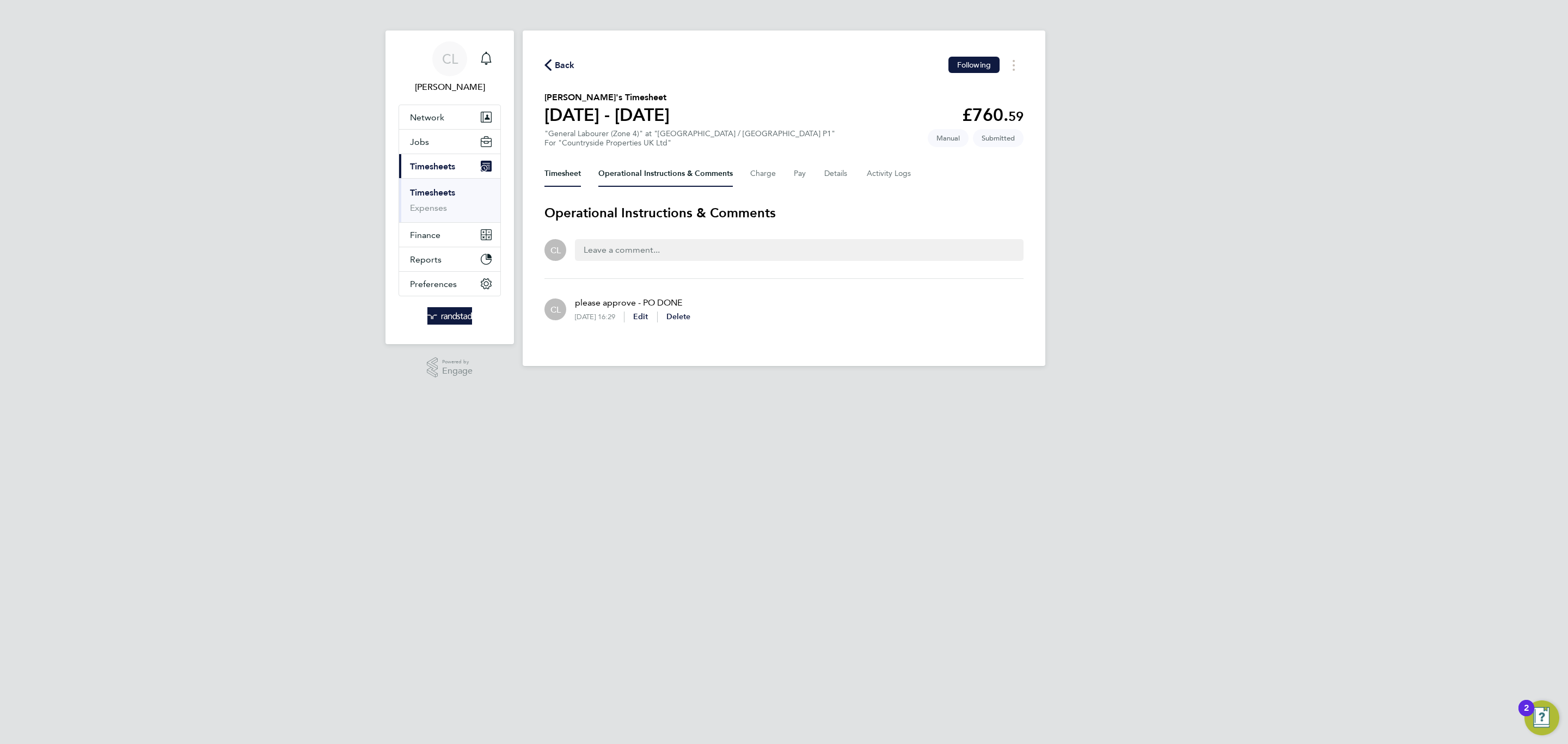
click at [547, 170] on button "Timesheet" at bounding box center [562, 174] width 37 height 26
